Goal: Task Accomplishment & Management: Use online tool/utility

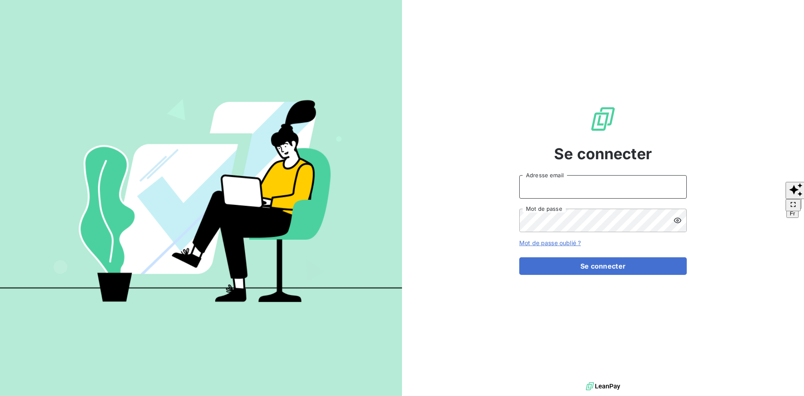
type input "[PERSON_NAME][EMAIL_ADDRESS][DOMAIN_NAME]"
click at [576, 265] on button "Se connecter" at bounding box center [603, 266] width 168 height 18
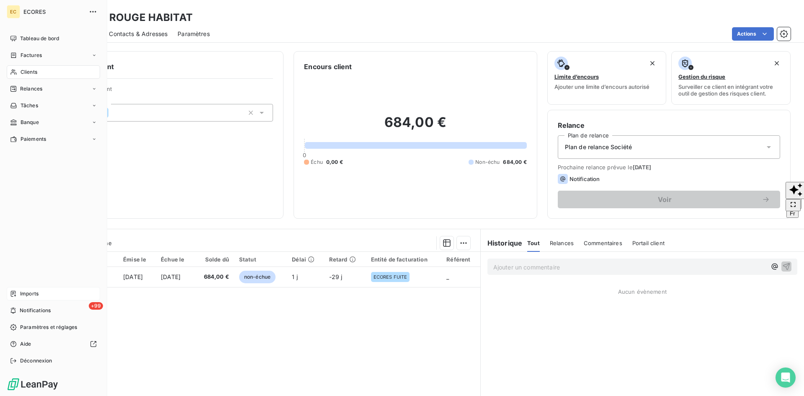
click at [22, 293] on span "Imports" at bounding box center [29, 294] width 18 height 8
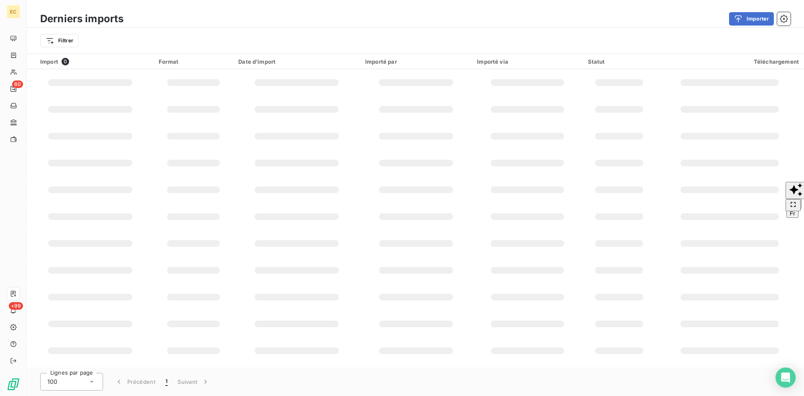
click at [745, 11] on div "Derniers imports Importer" at bounding box center [416, 19] width 778 height 18
click at [745, 20] on div "button" at bounding box center [740, 19] width 13 height 8
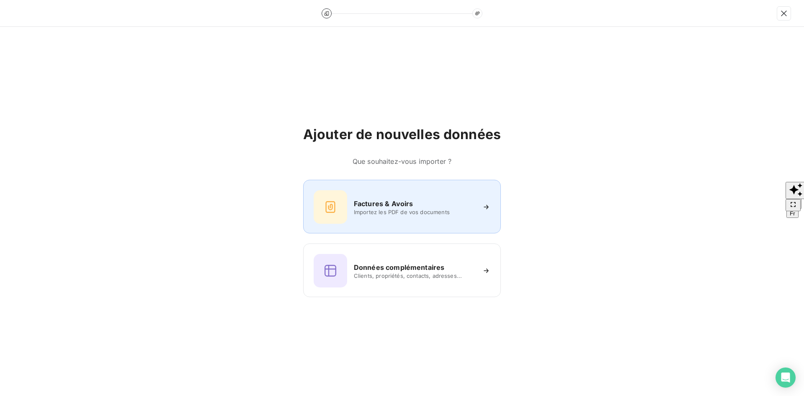
click at [349, 193] on div "Factures & Avoirs Importez les PDF de vos documents" at bounding box center [402, 207] width 177 height 34
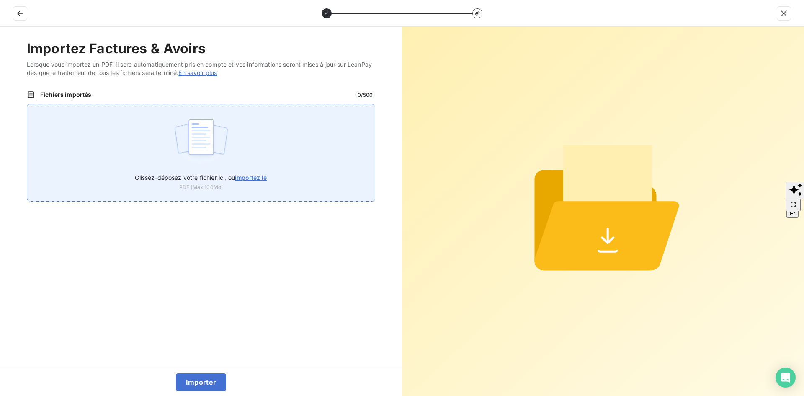
click at [287, 140] on div "Glissez-déposez votre fichier ici, ou importez le PDF (Max 100Mo)" at bounding box center [201, 153] width 349 height 98
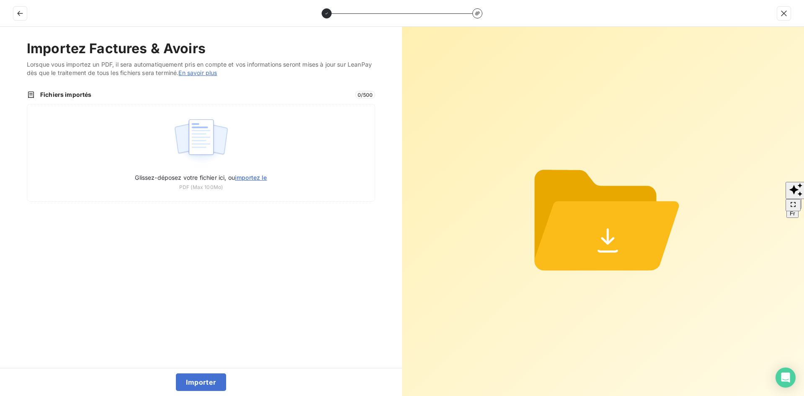
type input "C:\fakepath\FEF-2025-2934.pdf"
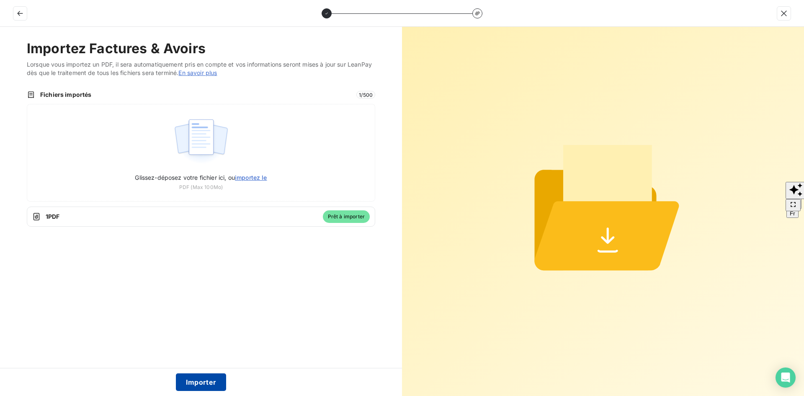
click at [196, 383] on button "Importer" at bounding box center [201, 382] width 51 height 18
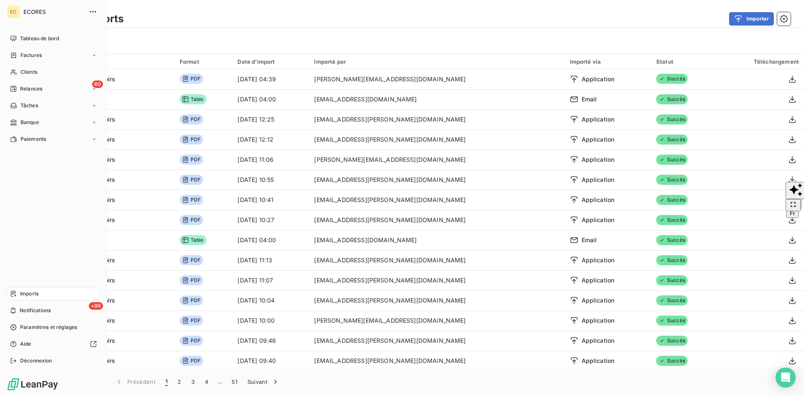
click at [21, 62] on nav "Tableau de bord Factures Clients 60 Relances Tâches Banque Paiements" at bounding box center [53, 89] width 93 height 114
click at [31, 57] on span "Factures" at bounding box center [31, 56] width 21 height 8
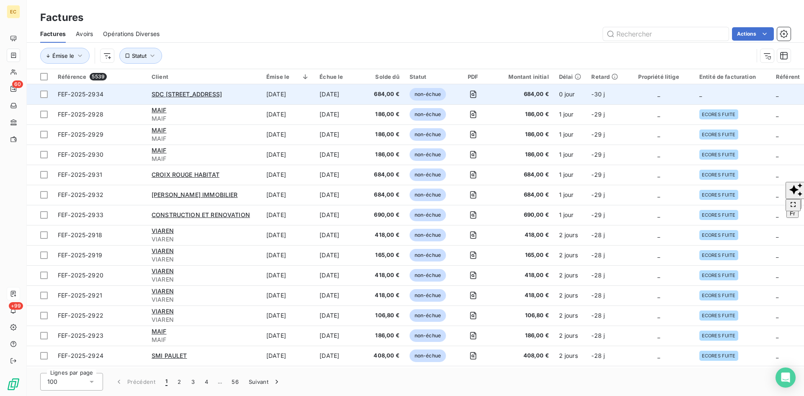
click at [578, 97] on td "0 jour" at bounding box center [570, 94] width 33 height 20
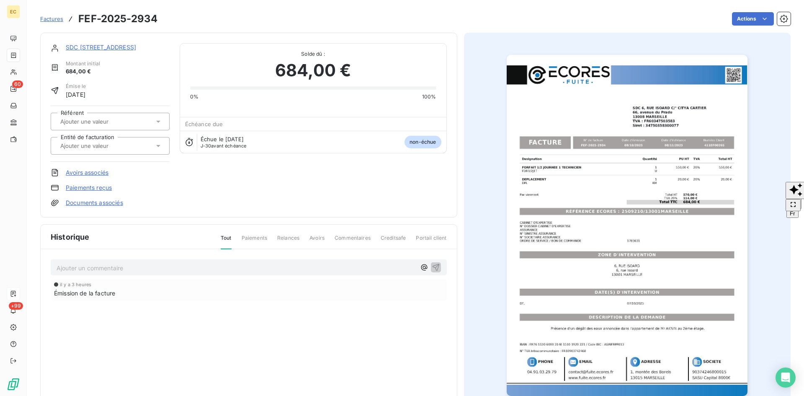
click at [114, 200] on link "Documents associés" at bounding box center [94, 203] width 57 height 8
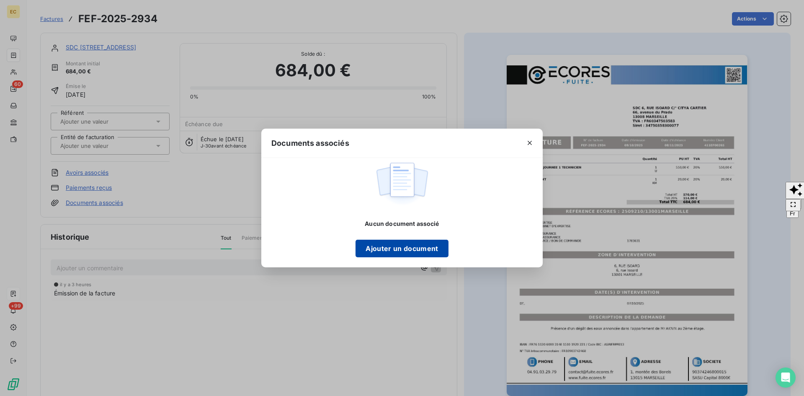
click at [417, 254] on button "Ajouter un document" at bounding box center [402, 249] width 93 height 18
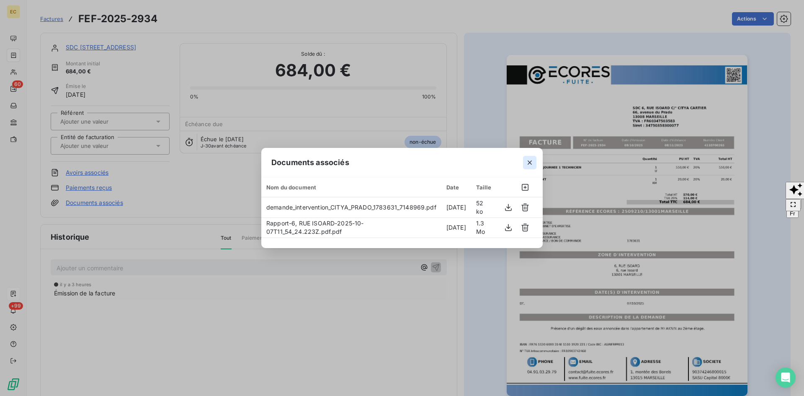
click at [528, 162] on icon "button" at bounding box center [530, 162] width 8 height 8
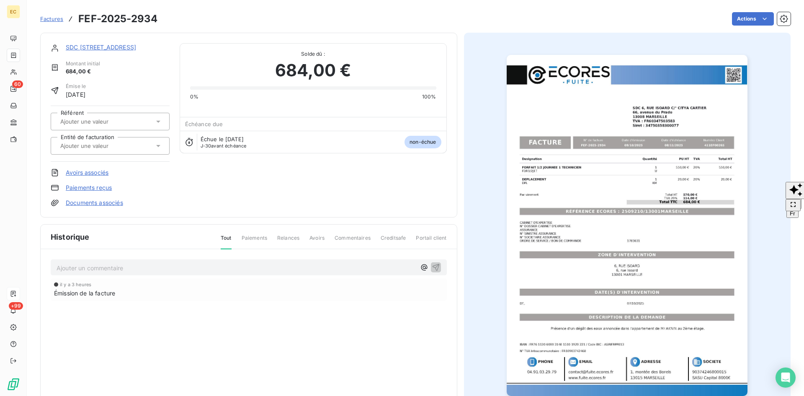
click at [107, 47] on link "SDC [STREET_ADDRESS]" at bounding box center [101, 47] width 70 height 7
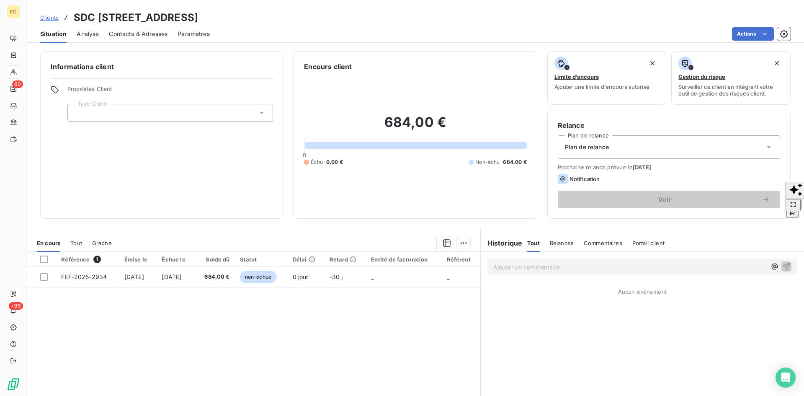
click at [196, 116] on div at bounding box center [170, 113] width 206 height 18
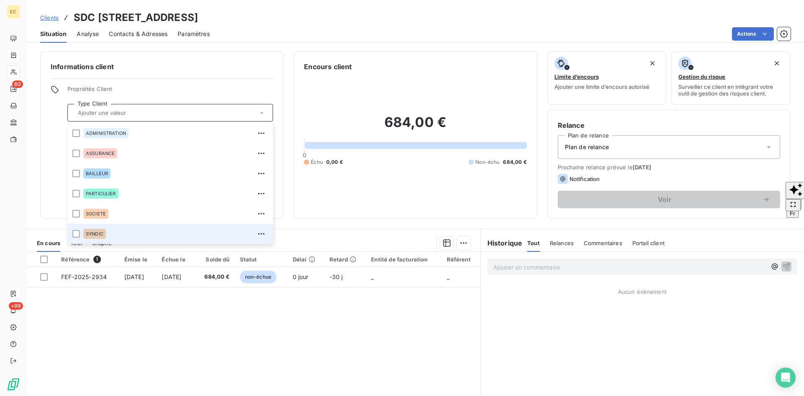
click at [139, 227] on div "SYNDIC" at bounding box center [175, 233] width 185 height 13
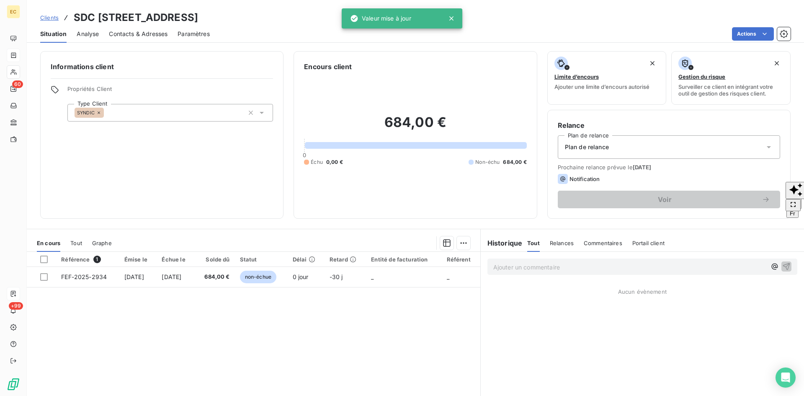
click at [624, 154] on div "Plan de relance" at bounding box center [669, 146] width 222 height 23
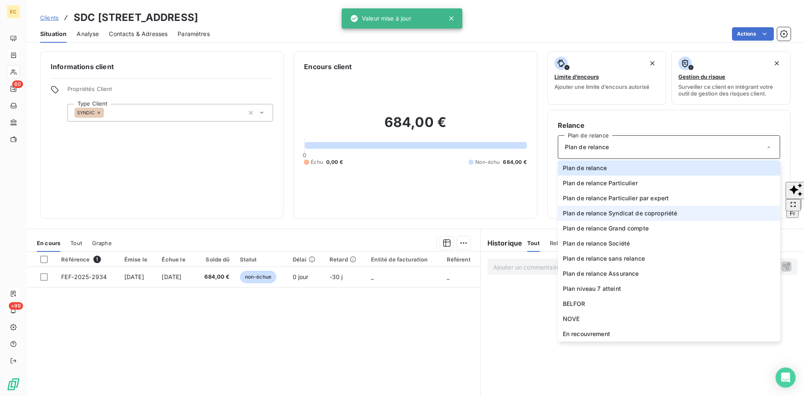
click at [613, 211] on span "Plan de relance Syndicat de copropriété" at bounding box center [620, 213] width 115 height 8
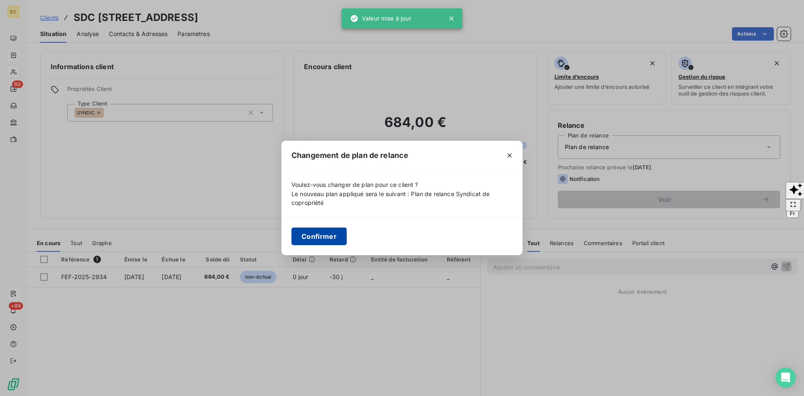
click at [318, 237] on button "Confirmer" at bounding box center [319, 236] width 55 height 18
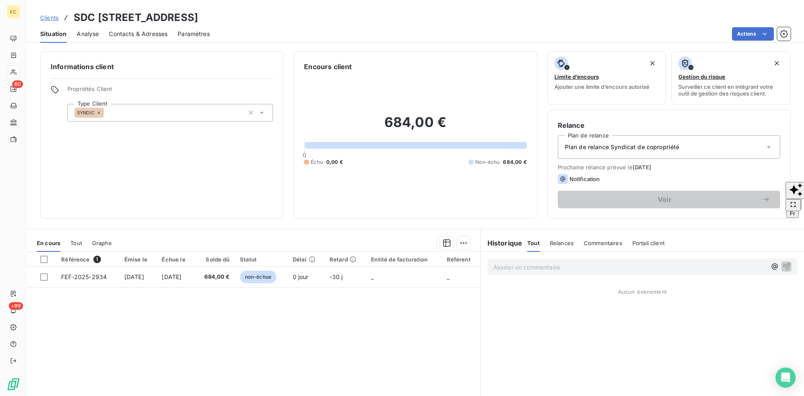
click at [162, 33] on span "Contacts & Adresses" at bounding box center [138, 34] width 59 height 8
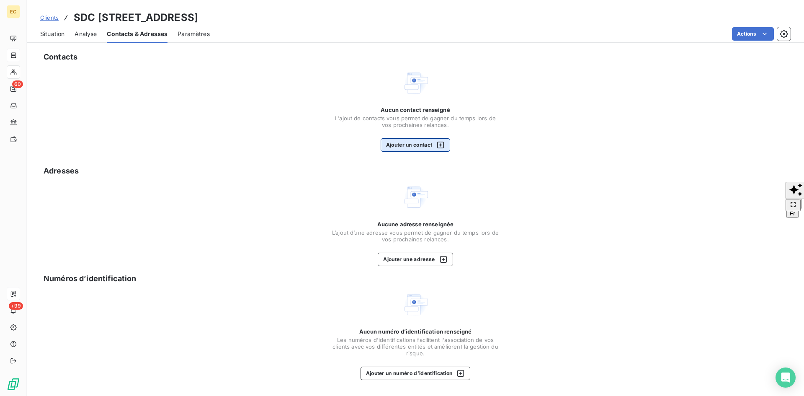
click at [415, 147] on button "Ajouter un contact" at bounding box center [416, 144] width 70 height 13
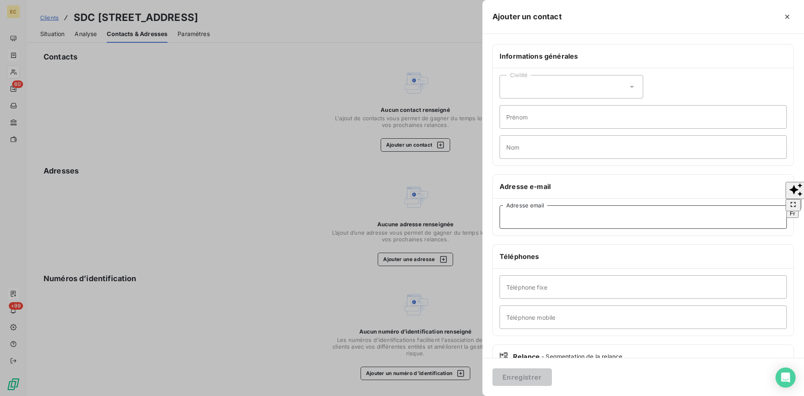
click at [573, 216] on input "Adresse email" at bounding box center [643, 216] width 287 height 23
paste input "Bouregaya Nadjet <[EMAIL_ADDRESS][DOMAIN_NAME]>"
click at [561, 216] on input "Bouregaya Nadjet <[EMAIL_ADDRESS][DOMAIN_NAME]" at bounding box center [643, 216] width 287 height 23
type input "[EMAIL_ADDRESS][DOMAIN_NAME]"
click at [532, 377] on button "Enregistrer" at bounding box center [522, 377] width 59 height 18
